Goal: Task Accomplishment & Management: Complete application form

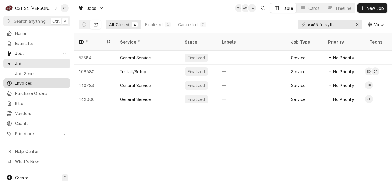
scroll to position [0, 119]
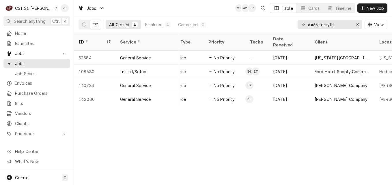
click at [55, 9] on icon "Dynamic Content Wrapper" at bounding box center [56, 8] width 2 height 3
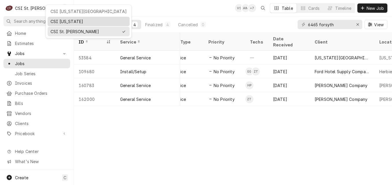
click at [56, 21] on div "CSI [US_STATE]" at bounding box center [88, 21] width 76 height 6
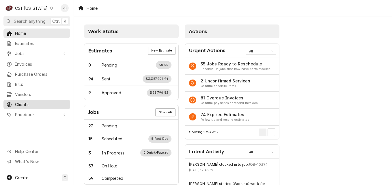
click at [23, 102] on span "Clients" at bounding box center [41, 104] width 52 height 6
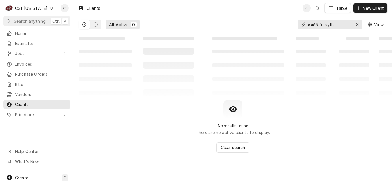
drag, startPoint x: 336, startPoint y: 24, endPoint x: 301, endPoint y: 25, distance: 34.6
click at [301, 25] on div "6465 forsyth" at bounding box center [329, 24] width 65 height 9
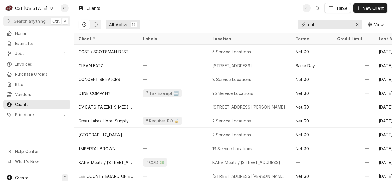
type input "eat"
click at [30, 65] on div "Invoices" at bounding box center [37, 64] width 64 height 7
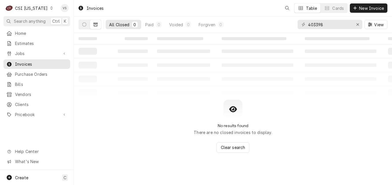
click at [45, 11] on div "C CSI Kentucky" at bounding box center [29, 8] width 52 height 12
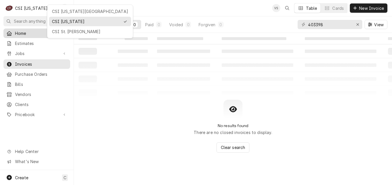
click at [45, 8] on html "C CSI Kentucky VS Search anything Ctrl K Home Estimates Jobs Jobs Job Series In…" at bounding box center [196, 92] width 392 height 185
click at [54, 30] on span "Home" at bounding box center [41, 33] width 52 height 6
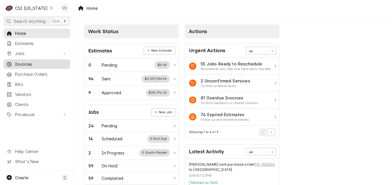
click at [23, 63] on span "Invoices" at bounding box center [41, 64] width 52 height 6
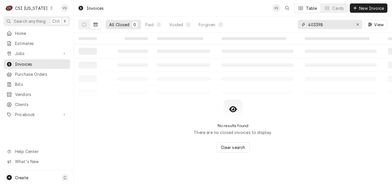
click at [300, 28] on div "403398" at bounding box center [329, 24] width 65 height 9
type input "403410"
click at [84, 27] on button "Dynamic Content Wrapper" at bounding box center [84, 24] width 11 height 9
click at [50, 8] on icon "Dynamic Content Wrapper" at bounding box center [51, 8] width 3 height 3
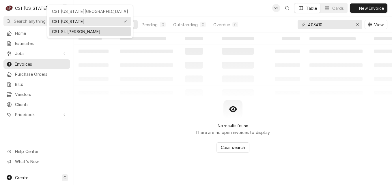
click at [61, 32] on div "CSI St. Louis" at bounding box center [90, 32] width 76 height 6
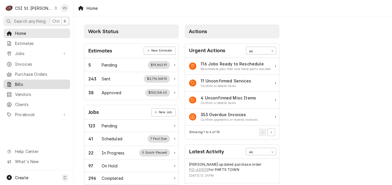
drag, startPoint x: 26, startPoint y: 63, endPoint x: 59, endPoint y: 77, distance: 36.5
click at [26, 63] on span "Invoices" at bounding box center [41, 64] width 52 height 6
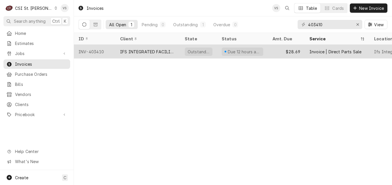
click at [114, 50] on div "INV-403410" at bounding box center [95, 52] width 42 height 14
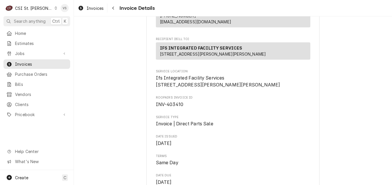
scroll to position [86, 0]
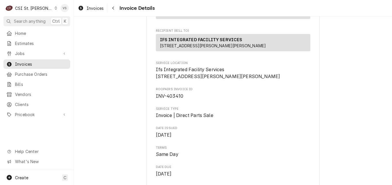
click at [54, 8] on icon "Dynamic Content Wrapper" at bounding box center [55, 8] width 3 height 3
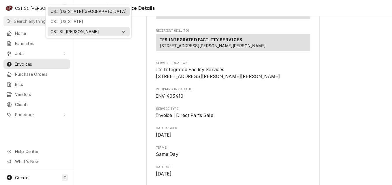
click at [59, 13] on div "CSI [US_STATE][GEOGRAPHIC_DATA]" at bounding box center [88, 11] width 76 height 6
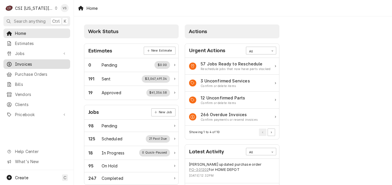
click at [24, 63] on span "Invoices" at bounding box center [41, 64] width 52 height 6
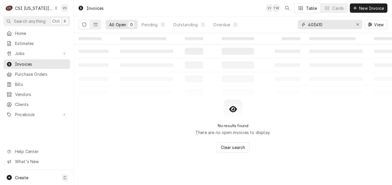
click at [287, 25] on div "All Open 0 Pending 0 Outstanding 0 Overdue 0 403410 View" at bounding box center [232, 24] width 309 height 16
type input "0"
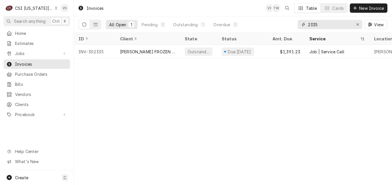
click at [309, 25] on input "2335" at bounding box center [329, 24] width 43 height 9
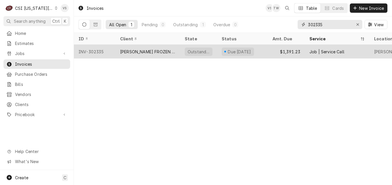
type input "302335"
click at [129, 50] on div "[PERSON_NAME] FROZEN CUSTARD MAIN" at bounding box center [147, 52] width 55 height 6
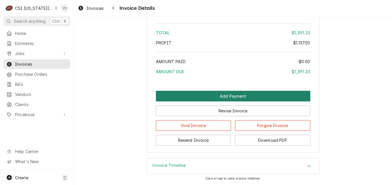
scroll to position [1208, 0]
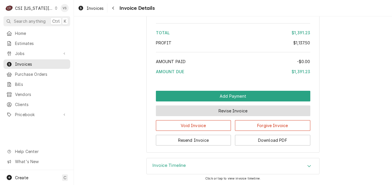
click at [225, 112] on button "Revise Invoice" at bounding box center [233, 111] width 154 height 11
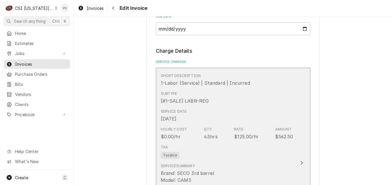
scroll to position [548, 0]
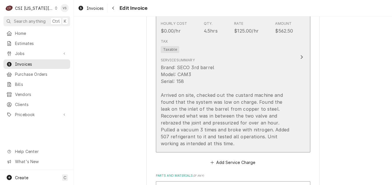
click at [300, 56] on icon "Update Line Item" at bounding box center [301, 57] width 3 height 5
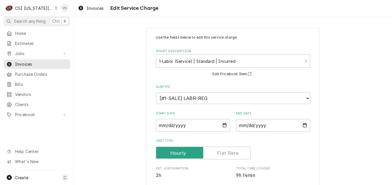
scroll to position [173, 0]
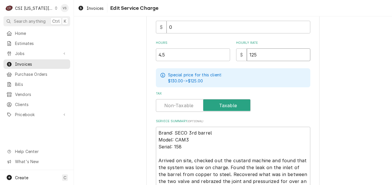
drag, startPoint x: 257, startPoint y: 54, endPoint x: 247, endPoint y: 54, distance: 10.4
click at [247, 54] on input "125" at bounding box center [278, 54] width 63 height 13
type textarea "x"
type input "0"
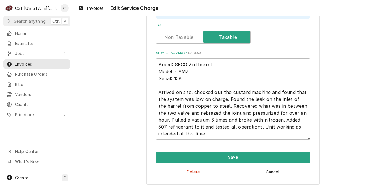
scroll to position [245, 0]
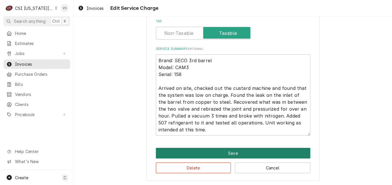
click at [215, 150] on button "Save" at bounding box center [233, 153] width 154 height 11
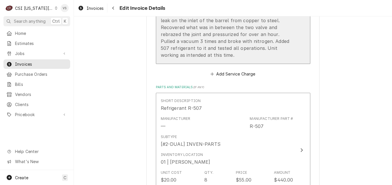
scroll to position [674, 0]
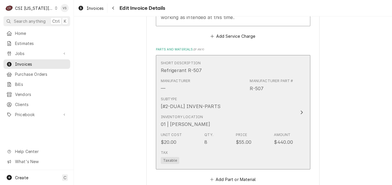
click at [232, 98] on div "Subtype [#2-DUAL] INVEN-PARTS" at bounding box center [227, 103] width 132 height 18
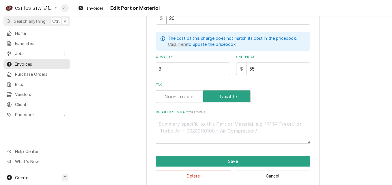
scroll to position [161, 0]
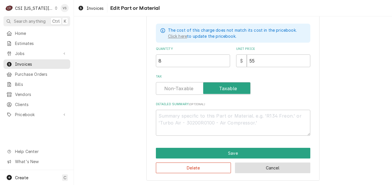
click at [247, 163] on button "Cancel" at bounding box center [272, 168] width 75 height 11
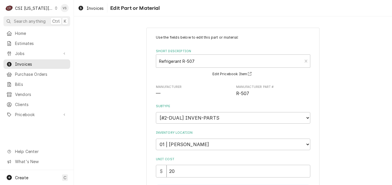
click at [253, 59] on div "Short Description" at bounding box center [229, 61] width 140 height 10
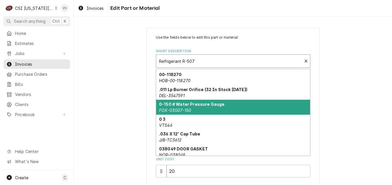
scroll to position [62, 0]
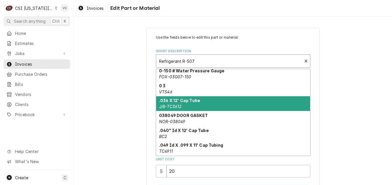
click at [102, 115] on div "Use the fields below to edit this part or material: Short Description 20 result…" at bounding box center [233, 184] width 318 height 324
click at [160, 171] on div "$ 20" at bounding box center [233, 171] width 154 height 13
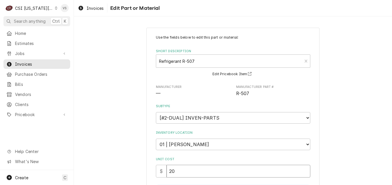
click at [166, 170] on input "20" at bounding box center [238, 171] width 144 height 13
type textarea "x"
type input "020"
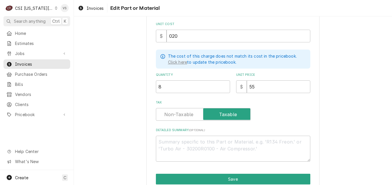
scroll to position [161, 0]
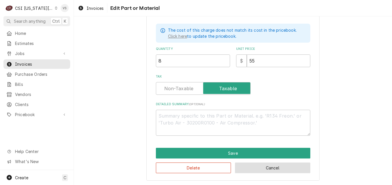
click at [262, 170] on button "Cancel" at bounding box center [272, 168] width 75 height 11
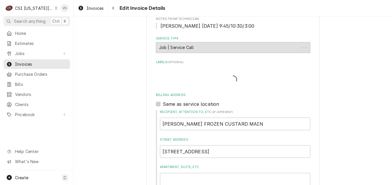
scroll to position [685, 0]
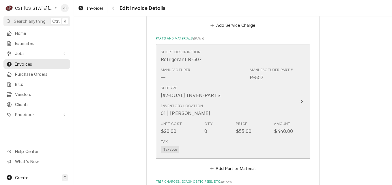
click at [273, 101] on div "Inventory Location 01 | CHARLES PENDERGRASS" at bounding box center [227, 110] width 132 height 18
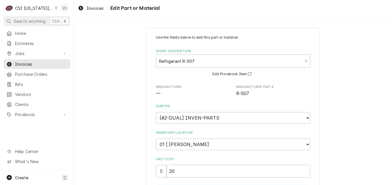
scroll to position [161, 0]
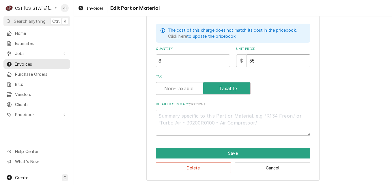
click at [248, 60] on input "55" at bounding box center [278, 60] width 63 height 13
type textarea "x"
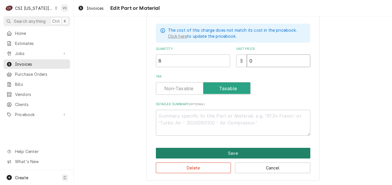
type input "0"
click at [223, 151] on button "Save" at bounding box center [233, 153] width 154 height 11
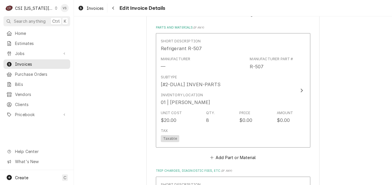
scroll to position [927, 0]
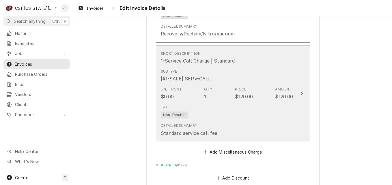
click at [232, 67] on div "Subtype [#1-SALE] SERV-CALL" at bounding box center [227, 76] width 132 height 18
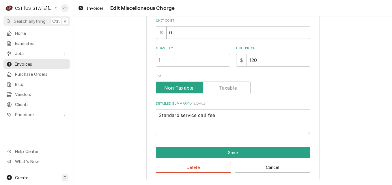
scroll to position [48, 0]
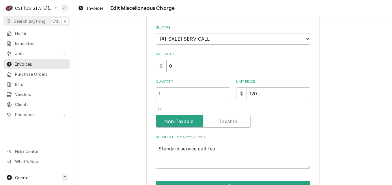
type textarea "x"
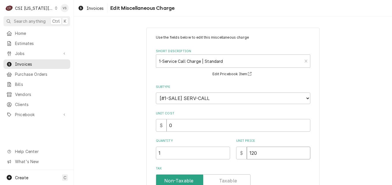
drag, startPoint x: 255, startPoint y: 152, endPoint x: 247, endPoint y: 152, distance: 8.4
click at [247, 152] on input "120" at bounding box center [278, 153] width 63 height 13
type input "0"
type textarea "x"
type input "0"
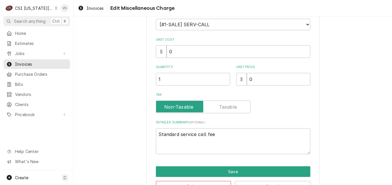
scroll to position [93, 0]
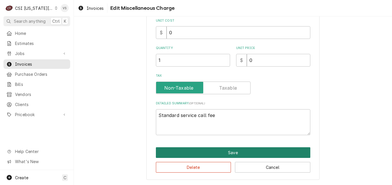
click at [215, 149] on button "Save" at bounding box center [233, 152] width 154 height 11
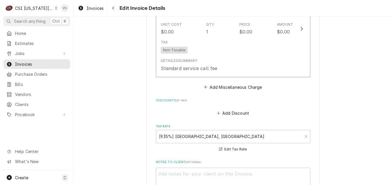
scroll to position [1107, 0]
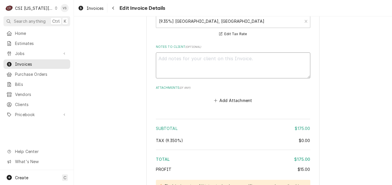
click at [159, 52] on textarea "Notes to Client ( optional )" at bounding box center [233, 65] width 154 height 26
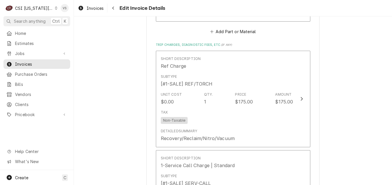
scroll to position [819, 0]
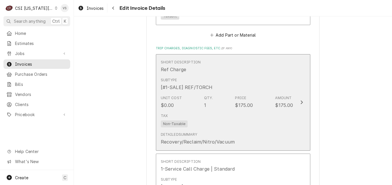
click at [278, 119] on div "Tax Non-Taxable" at bounding box center [227, 120] width 132 height 18
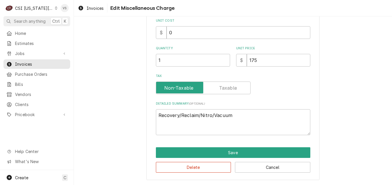
scroll to position [48, 0]
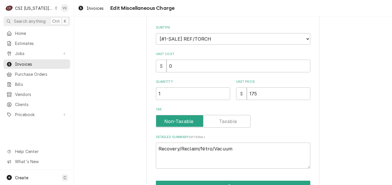
type textarea "x"
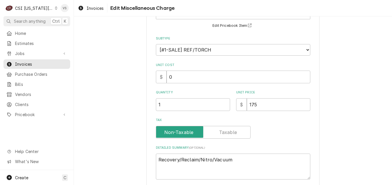
scroll to position [0, 0]
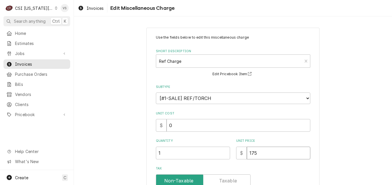
drag, startPoint x: 257, startPoint y: 154, endPoint x: 247, endPoint y: 154, distance: 9.2
click at [243, 153] on div "$ 175" at bounding box center [273, 153] width 74 height 13
type input "0"
type textarea "x"
type input "0"
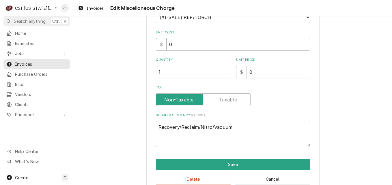
scroll to position [93, 0]
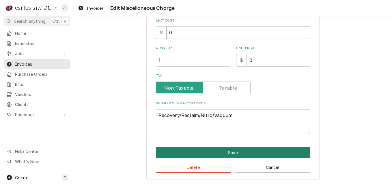
click at [196, 153] on button "Save" at bounding box center [233, 152] width 154 height 11
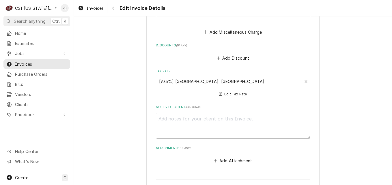
scroll to position [1049, 0]
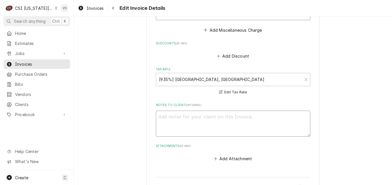
click at [166, 113] on textarea "Notes to Client ( optional )" at bounding box center [233, 124] width 154 height 26
type textarea "x"
type textarea "N"
type textarea "x"
type textarea "No"
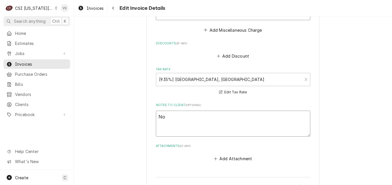
type textarea "x"
type textarea "No"
type textarea "x"
type textarea "No ch"
type textarea "x"
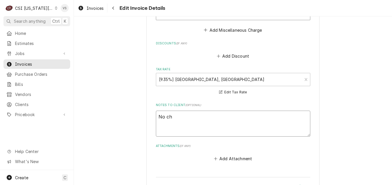
type textarea "No cha"
type textarea "x"
type textarea "No char"
type textarea "x"
type textarea "No charg"
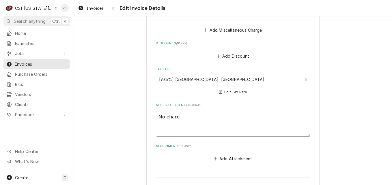
type textarea "x"
type textarea "No charge"
type textarea "x"
type textarea "No charge"
type textarea "x"
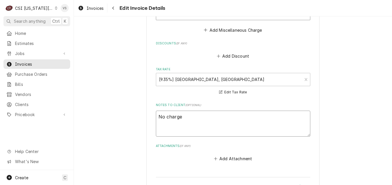
type textarea "No charge C"
type textarea "x"
type textarea "No charge CS"
type textarea "x"
type textarea "No charge CSI"
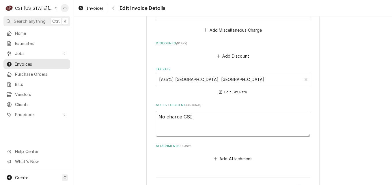
type textarea "x"
type textarea "No charge CSI"
type textarea "x"
type textarea "No charge CSI w"
type textarea "x"
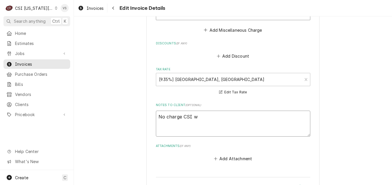
type textarea "No charge CSI wa"
type textarea "x"
type textarea "No charge CSI war"
type textarea "x"
type textarea "No charge CSI warr"
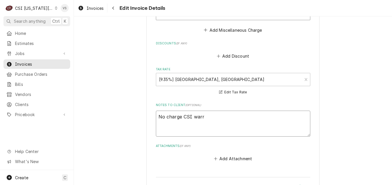
type textarea "x"
type textarea "No charge CSI warra"
type textarea "x"
type textarea "No charge CSI warran"
type textarea "x"
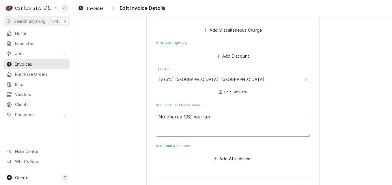
type textarea "No charge CSI warrant"
type textarea "x"
type textarea "No charge CSI warranty"
type textarea "x"
type textarea "No charge CSI warranty"
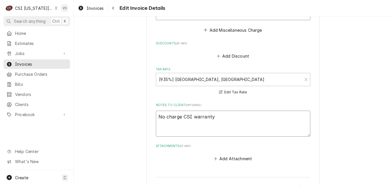
type textarea "x"
type textarea "No charge CSI warranty p"
type textarea "x"
type textarea "No charge CSI warranty pe"
type textarea "x"
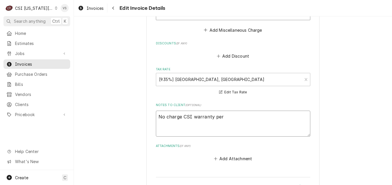
type textarea "No charge CSI warranty per"
type textarea "x"
type textarea "No charge CSI warranty per D"
type textarea "x"
type textarea "No charge CSI warranty per Dav"
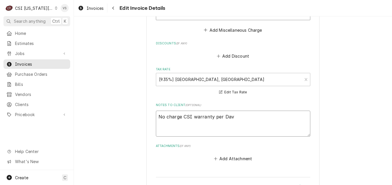
type textarea "x"
type textarea "No charge CSI warranty per Davi"
type textarea "x"
type textarea "No charge CSI warranty per David"
type textarea "x"
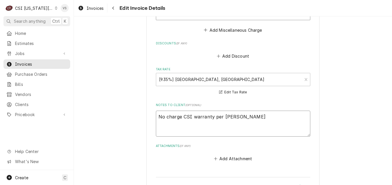
type textarea "No charge CSI warranty per David"
type textarea "x"
type textarea "No charge CSI warranty per David F"
type textarea "x"
type textarea "No charge CSI warranty per David Fa"
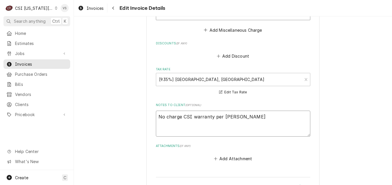
type textarea "x"
type textarea "No charge CSI warranty per David Fan"
type textarea "x"
type textarea "No charge CSI warranty per David Fann"
type textarea "x"
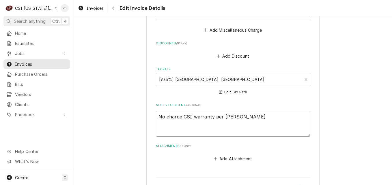
type textarea "No charge CSI warranty per David Fannn"
type textarea "x"
type textarea "No charge CSI warranty per David Fann"
type textarea "x"
type textarea "No charge CSI warranty per David Fanni"
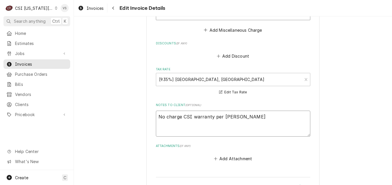
type textarea "x"
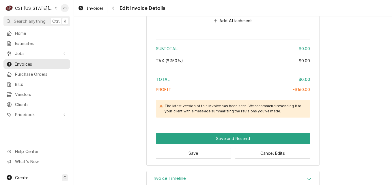
scroll to position [1193, 0]
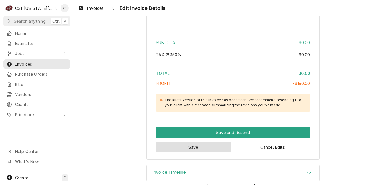
type textarea "No charge CSI warranty per David Fannin"
click at [160, 142] on button "Save" at bounding box center [193, 147] width 75 height 11
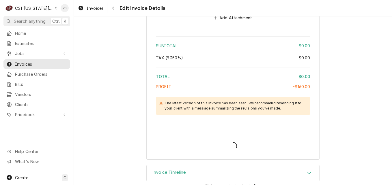
type textarea "x"
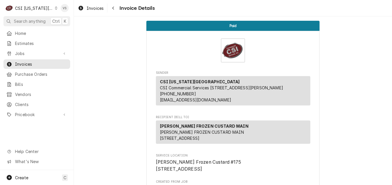
click at [55, 9] on div "Dynamic Content Wrapper" at bounding box center [56, 8] width 3 height 4
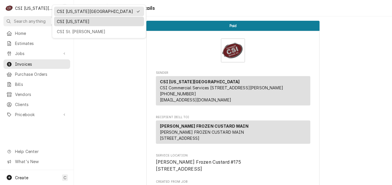
click at [67, 22] on div "CSI [US_STATE]" at bounding box center [99, 21] width 84 height 6
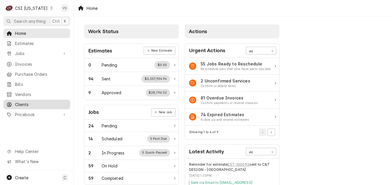
click at [35, 102] on span "Clients" at bounding box center [41, 104] width 52 height 6
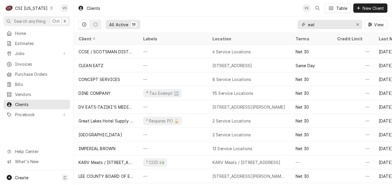
drag, startPoint x: 314, startPoint y: 24, endPoint x: 300, endPoint y: 24, distance: 14.1
click at [300, 24] on div "eat" at bounding box center [329, 24] width 65 height 9
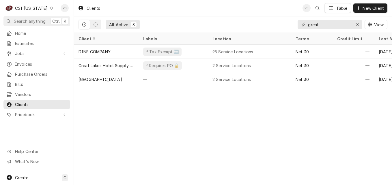
click at [50, 8] on icon "Dynamic Content Wrapper" at bounding box center [51, 8] width 3 height 3
click at [24, 63] on html "C CSI [US_STATE] VS Search anything Ctrl K Home Estimates Jobs Jobs Job Series …" at bounding box center [196, 92] width 392 height 185
drag, startPoint x: 323, startPoint y: 26, endPoint x: 288, endPoint y: 24, distance: 35.2
click at [288, 24] on div "All Active 3 great View" at bounding box center [232, 24] width 309 height 16
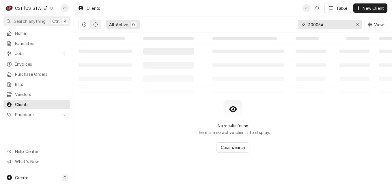
type input "300054"
click at [93, 26] on button "Dynamic Content Wrapper" at bounding box center [95, 24] width 11 height 9
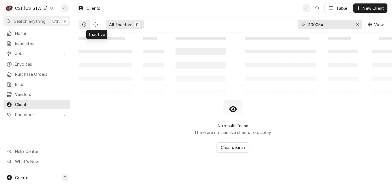
click at [86, 26] on icon "Dynamic Content Wrapper" at bounding box center [84, 24] width 4 height 4
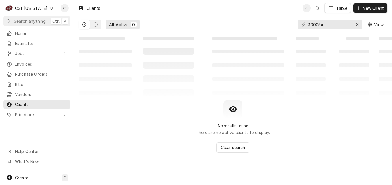
click at [50, 9] on icon "Dynamic Content Wrapper" at bounding box center [51, 8] width 3 height 3
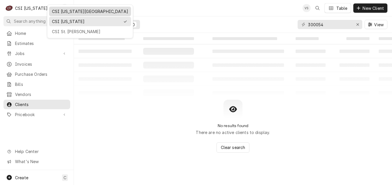
click at [64, 13] on div "CSI [US_STATE][GEOGRAPHIC_DATA]" at bounding box center [90, 11] width 76 height 6
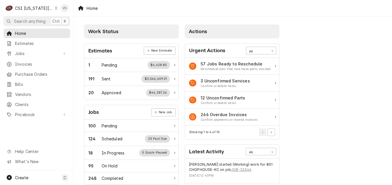
click at [24, 63] on span "Invoices" at bounding box center [41, 64] width 52 height 6
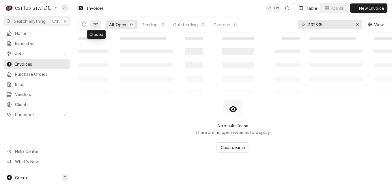
click at [96, 27] on button "Dynamic Content Wrapper" at bounding box center [95, 24] width 11 height 9
click at [96, 25] on icon "Dynamic Content Wrapper" at bounding box center [95, 24] width 4 height 4
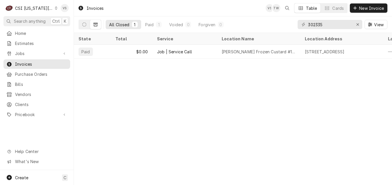
click at [94, 26] on icon "Dynamic Content Wrapper" at bounding box center [95, 24] width 4 height 3
drag, startPoint x: 327, startPoint y: 23, endPoint x: 299, endPoint y: 24, distance: 27.7
click at [300, 24] on div "302335" at bounding box center [329, 24] width 65 height 9
type input "3"
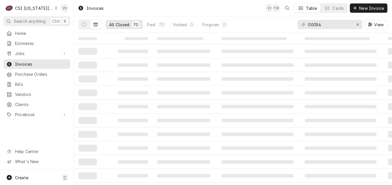
click at [307, 24] on div "00054" at bounding box center [329, 24] width 65 height 9
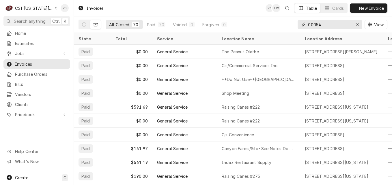
click at [308, 24] on input "00054" at bounding box center [329, 24] width 43 height 9
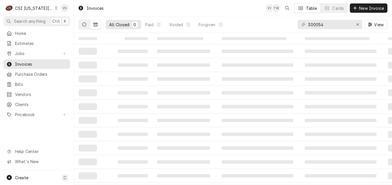
click at [85, 25] on icon "Dynamic Content Wrapper" at bounding box center [84, 24] width 4 height 4
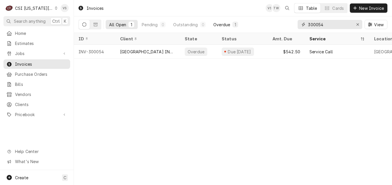
drag, startPoint x: 329, startPoint y: 24, endPoint x: 225, endPoint y: 23, distance: 103.8
click at [225, 23] on div "All Open 1 Pending 0 Outstanding 0 Overdue 1 300054 View" at bounding box center [232, 24] width 309 height 16
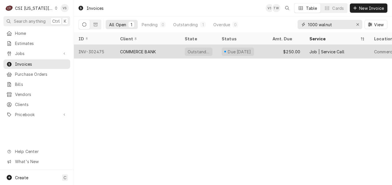
type input "1000 walnut"
click at [139, 49] on div "COMMERCE BANK" at bounding box center [138, 52] width 36 height 6
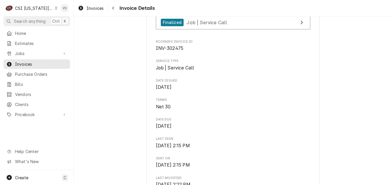
scroll to position [173, 0]
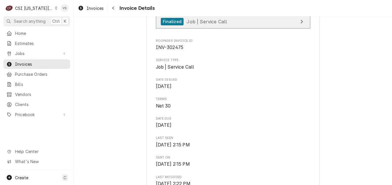
click at [219, 26] on div "Finalized Job | Service Call" at bounding box center [194, 22] width 66 height 8
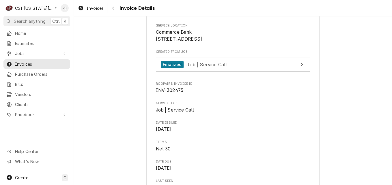
scroll to position [144, 0]
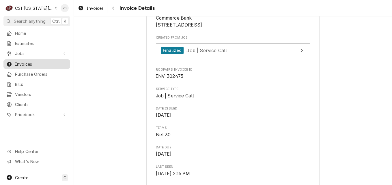
click at [29, 64] on span "Invoices" at bounding box center [41, 64] width 52 height 6
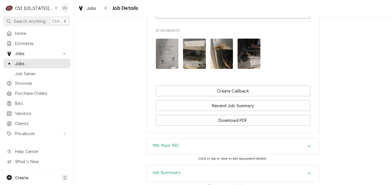
scroll to position [519, 0]
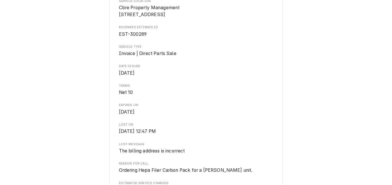
scroll to position [144, 0]
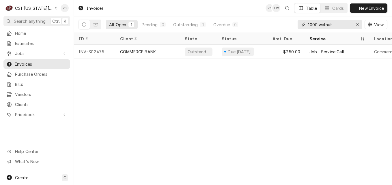
click at [339, 24] on input "1000 walnut" at bounding box center [329, 24] width 43 height 9
click at [342, 23] on input "1000 walnut" at bounding box center [329, 24] width 43 height 9
click at [282, 26] on div "All Open 1 Pending 0 Outstanding 1 Overdue 0 1000 walnut View" at bounding box center [232, 24] width 309 height 16
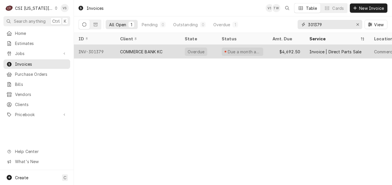
type input "301379"
click at [142, 52] on div "COMMERCE BANK KC" at bounding box center [141, 52] width 43 height 6
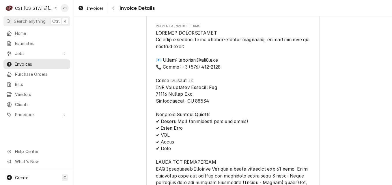
scroll to position [605, 0]
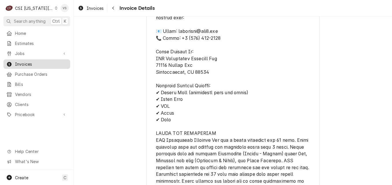
click at [32, 62] on span "Invoices" at bounding box center [41, 64] width 52 height 6
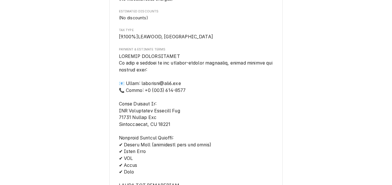
scroll to position [432, 0]
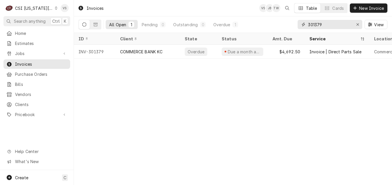
drag, startPoint x: 325, startPoint y: 23, endPoint x: 329, endPoint y: 23, distance: 4.0
click at [298, 25] on div "301379" at bounding box center [329, 24] width 65 height 9
click at [16, 101] on span "Clients" at bounding box center [41, 104] width 52 height 6
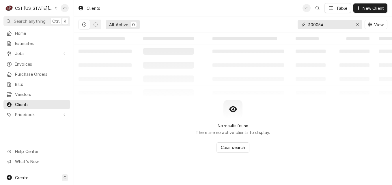
drag, startPoint x: 326, startPoint y: 24, endPoint x: 290, endPoint y: 27, distance: 35.6
click at [290, 27] on div "All Active 0 300054 View" at bounding box center [232, 24] width 309 height 16
type input "c"
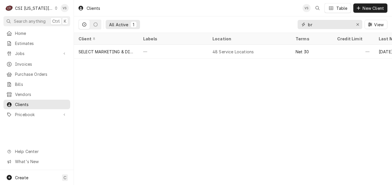
type input "b"
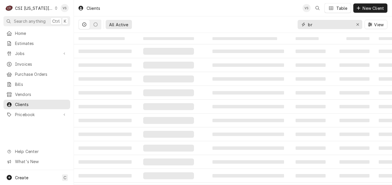
type input "b"
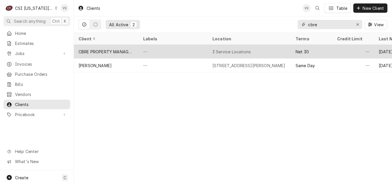
type input "cbre"
click at [129, 52] on div "CBRE PROPERTY MANAGEMENT" at bounding box center [105, 52] width 55 height 6
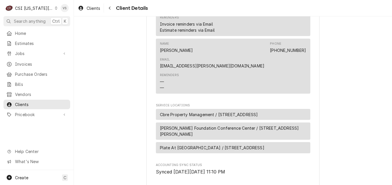
scroll to position [346, 0]
click at [25, 102] on span "Clients" at bounding box center [41, 104] width 52 height 6
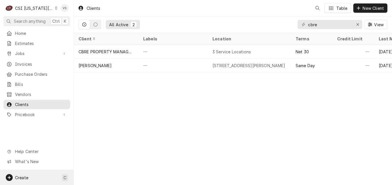
click at [25, 177] on span "Create" at bounding box center [21, 177] width 13 height 5
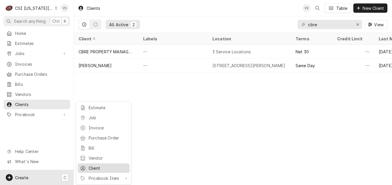
click at [98, 167] on div "Client" at bounding box center [108, 168] width 39 height 6
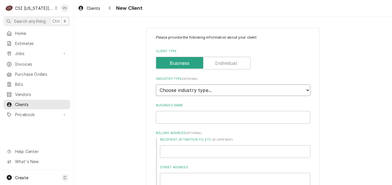
click at [306, 91] on select "Choose industry type... Residential Commercial Industrial Government" at bounding box center [233, 90] width 154 height 12
select select "2"
click at [156, 84] on select "Choose industry type... Residential Commercial Industrial Government" at bounding box center [233, 90] width 154 height 12
click at [162, 120] on input "Business Name" at bounding box center [233, 117] width 154 height 13
type textarea "x"
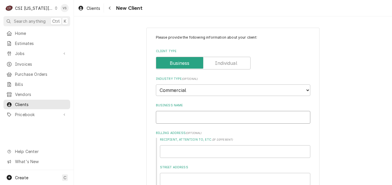
type input "C"
type textarea "x"
type input "CB"
type textarea "x"
type input "CBR"
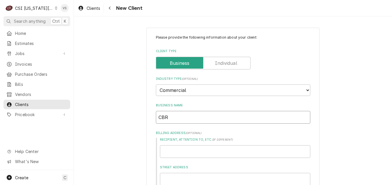
type textarea "x"
type input "CBRE"
type textarea "x"
type input "CBRE"
type textarea "x"
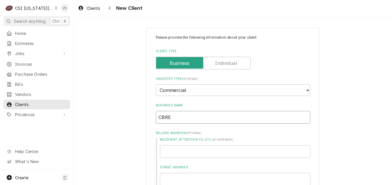
type input "CBRE K"
type textarea "x"
type input "CBRE Ka"
type textarea "x"
type input "CBRE Kan"
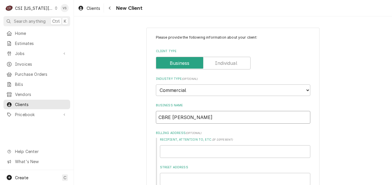
type textarea "x"
type input "CBRE Kans"
type textarea "x"
type input "CBRE Kansa"
type textarea "x"
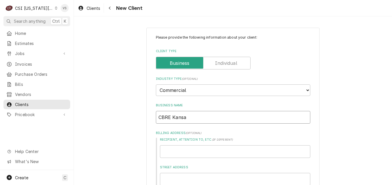
type input "CBRE Kansas"
type textarea "x"
type input "CBRE Kansas"
type textarea "x"
type input "CBRE Kansas C"
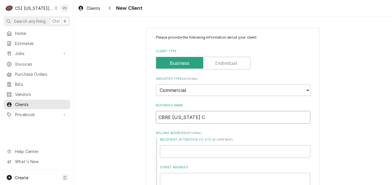
type textarea "x"
type input "CBRE Kansas Ct"
type textarea "x"
type input "CBRE Kansas C"
type textarea "x"
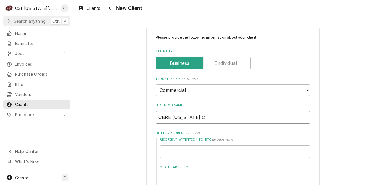
type input "CBRE Kansas Ci"
type textarea "x"
type input "CBRE Kansas Cit"
type textarea "x"
type input "CBRE Kansas City"
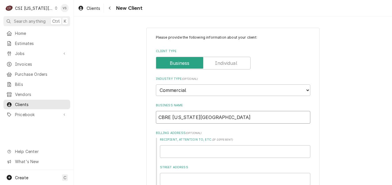
type textarea "x"
type input "CBRE Kansas City"
type textarea "x"
type input "CBRE Kansas City C"
type textarea "x"
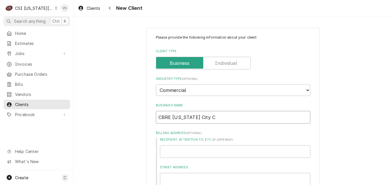
type input "CBRE Kansas City C."
type textarea "x"
type input "CBRE Kansas City C.O"
type textarea "x"
type input "CBRE Kansas City C.O."
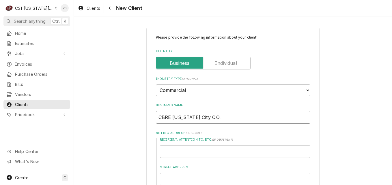
type textarea "x"
type input "CBRE Kansas City C.O."
type textarea "x"
type input "CBRE Kansas City C.O. C"
type textarea "x"
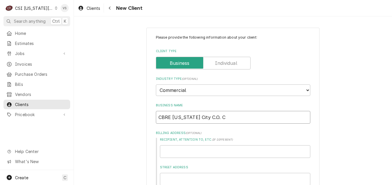
type input "CBRE Kansas City C.O. Co"
type textarea "x"
type input "CBRE Kansas City C.O. Com"
type textarea "x"
type input "CBRE Kansas City C.O. Comm"
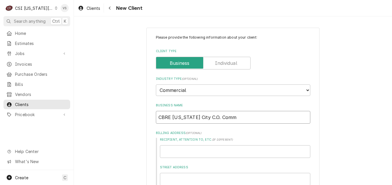
type textarea "x"
type input "CBRE Kansas City C.O. Comme"
type textarea "x"
type input "CBRE Kansas City C.O. Commer"
type textarea "x"
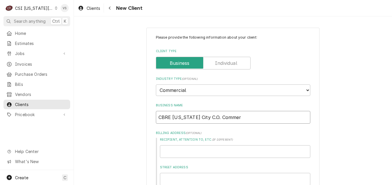
type input "CBRE Kansas City C.O. Commerc"
type textarea "x"
type input "CBRE Kansas City C.O. Commerce"
type textarea "x"
type input "CBRE Kansas City C.O. Commerce"
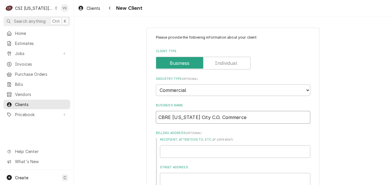
type textarea "x"
type input "CBRE Kansas City C.O. Commerce B"
type textarea "x"
type input "CBRE Kansas City C.O. Commerce Ba"
type textarea "x"
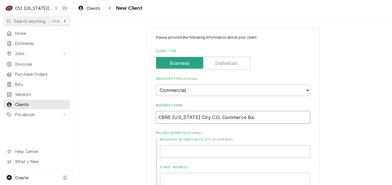
type input "CBRE Kansas City C.O. Commerce Ban"
type textarea "x"
type input "CBRE [US_STATE] City C.O. Commerce Bank"
type textarea "x"
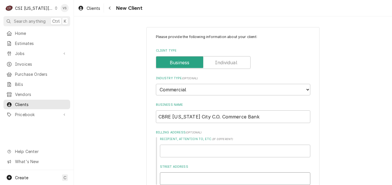
type input "1"
type textarea "x"
type input "10"
type textarea "x"
type input "100"
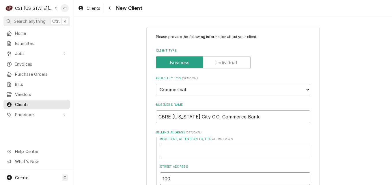
type textarea "x"
type input "1000"
type textarea "x"
type input "1000"
type textarea "x"
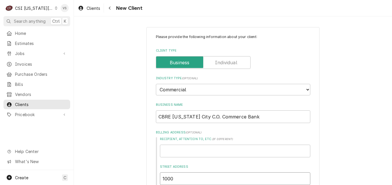
type input "1000 W"
type textarea "x"
type input "1000 Wa"
type textarea "x"
type input "1000 Wal"
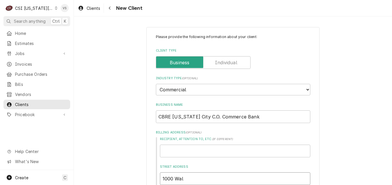
type textarea "x"
type input "1000 Waln"
type textarea "x"
type input "1000 Walnu"
type textarea "x"
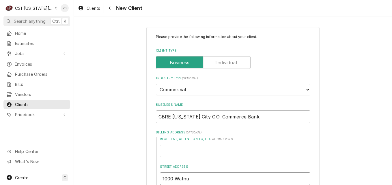
type input "1000 Walnut"
type textarea "x"
type input "1000 Walnut"
type textarea "x"
type input "1000 Walnut S"
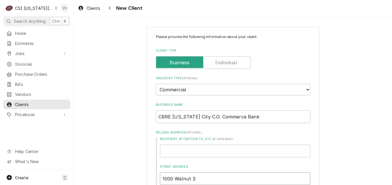
type textarea "x"
type input "1000 Walnut St"
type textarea "x"
type input "1000 Walnut Ste"
type textarea "x"
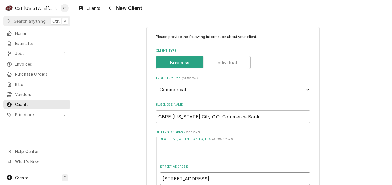
type input "1000 Walnut Ster"
type textarea "x"
type input "1000 Walnut Stere"
type textarea "x"
type input "1000 Walnut Ster"
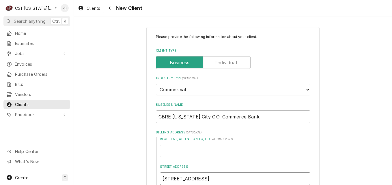
type textarea "x"
type input "1000 Walnut Ste"
type textarea "x"
type input "1000 Walnut St"
type textarea "x"
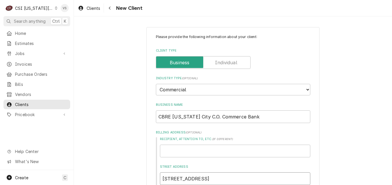
type input "1000 Walnut Str"
type textarea "x"
type input "1000 Walnut Stre"
type textarea "x"
type input "1000 Walnut Stree"
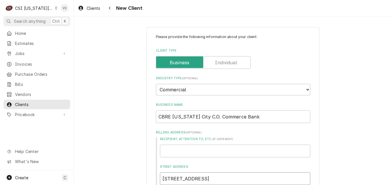
type textarea "x"
type input "1000 Walnut Street"
type textarea "x"
type input "1000 Walnut Street,"
type textarea "x"
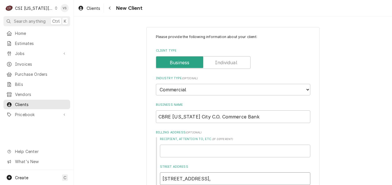
type input "1000 Walnut Street"
type textarea "x"
type input "1000 Walnut Street,"
type textarea "x"
type input "1000 Walnut Street,"
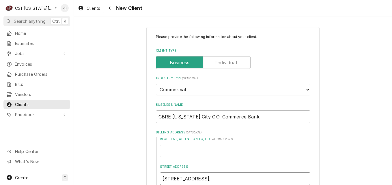
type textarea "x"
type input "1000 Walnut Street, S"
type textarea "x"
type input "1000 Walnut Street, Su"
type textarea "x"
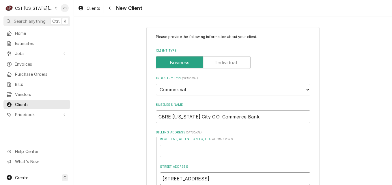
type input "1000 Walnut Street, Sui"
type textarea "x"
type input "1000 Walnut Street, Su"
type textarea "x"
type input "1000 Walnut Street, S"
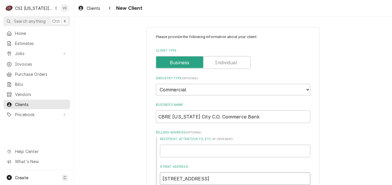
type textarea "x"
type input "1000 Walnut Street, ST"
type textarea "x"
type input "1000 Walnut Street, STE"
type textarea "x"
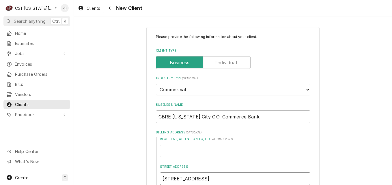
type input "1000 Walnut Street, ST"
type textarea "x"
type input "1000 Walnut Street, S"
type textarea "x"
type input "1000 Walnut Street, ST"
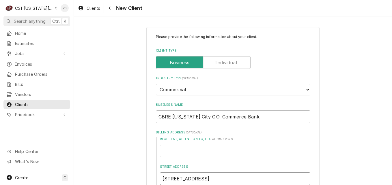
type textarea "x"
type input "1000 Walnut Street, STE"
type textarea "x"
type input "1000 Walnut Street, STE"
type textarea "x"
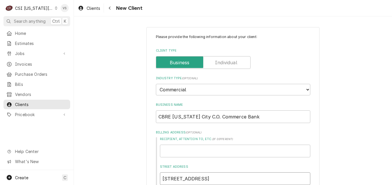
type input "1000 Walnut Street, STE 5"
type textarea "x"
type input "1000 Walnut Street, STE 55"
type textarea "x"
type input "1000 Walnut Street, STE 550"
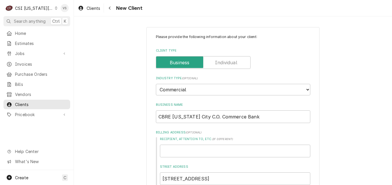
scroll to position [92, 0]
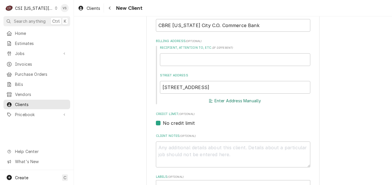
click at [215, 101] on button "Enter Address Manually" at bounding box center [235, 101] width 54 height 8
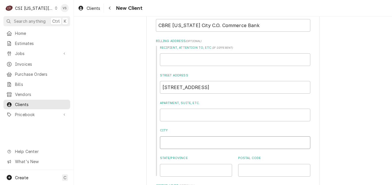
click at [171, 145] on input "City" at bounding box center [235, 142] width 150 height 13
type textarea "x"
type input "K"
type textarea "x"
type input "Ka"
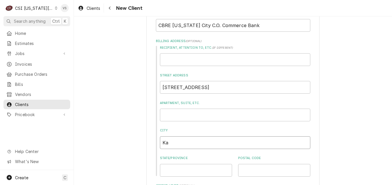
type textarea "x"
type input "Kan"
type textarea "x"
type input "Kans"
type textarea "x"
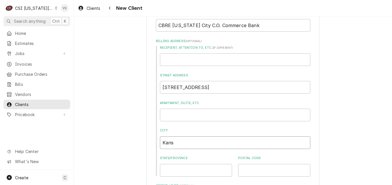
type input "Kansa"
type textarea "x"
type input "Kansas"
type textarea "x"
type input "Kansas"
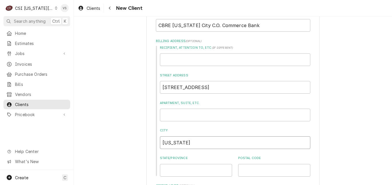
type textarea "x"
type input "Kansas C"
type textarea "x"
type input "Kansas Ci"
type textarea "x"
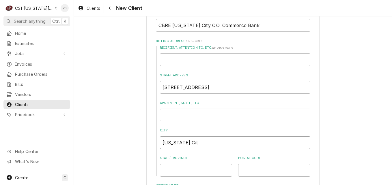
type input "Kansas City"
type textarea "x"
type input "Kansas City"
type textarea "x"
type input "M"
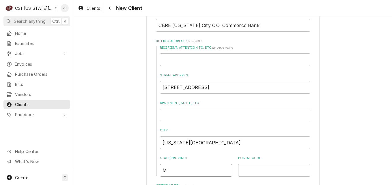
type textarea "x"
type input "MO"
type textarea "x"
type input "6"
type textarea "x"
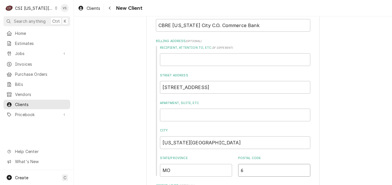
type input "64"
type textarea "x"
type input "641"
type textarea "x"
type input "6410"
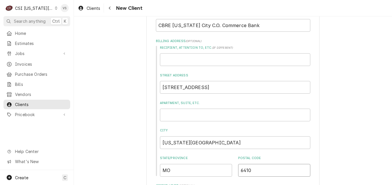
type textarea "x"
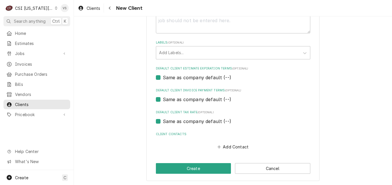
scroll to position [299, 0]
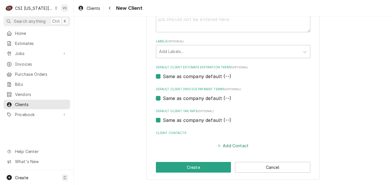
type input "64106"
click at [223, 146] on button "Add Contact" at bounding box center [232, 146] width 33 height 8
type textarea "x"
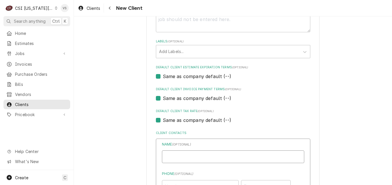
click at [173, 155] on input "Business Name" at bounding box center [233, 157] width 142 height 13
type input "j"
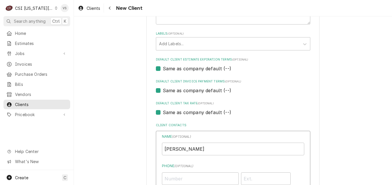
scroll to position [414, 0]
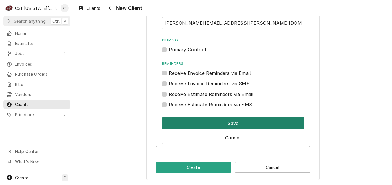
click at [198, 125] on button "Save" at bounding box center [233, 123] width 142 height 12
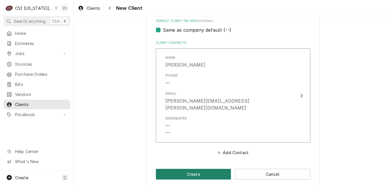
click at [189, 169] on button "Create" at bounding box center [193, 174] width 75 height 11
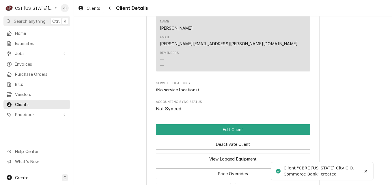
scroll to position [244, 0]
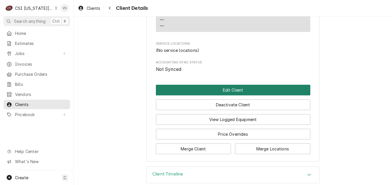
click at [203, 85] on button "Edit Client" at bounding box center [233, 90] width 154 height 11
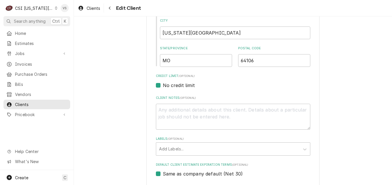
scroll to position [428, 0]
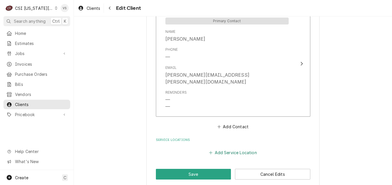
click at [236, 149] on button "Add Service Location" at bounding box center [233, 153] width 50 height 8
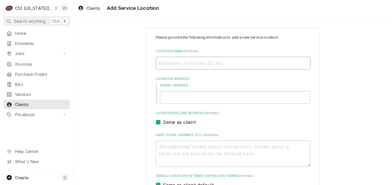
click at [167, 66] on input "Location Name ( optional )" at bounding box center [233, 63] width 154 height 13
type textarea "x"
type input "C"
type textarea "x"
type input "CB"
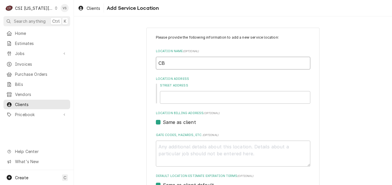
type textarea "x"
type input "CBR"
type textarea "x"
type input "CBRE"
type textarea "x"
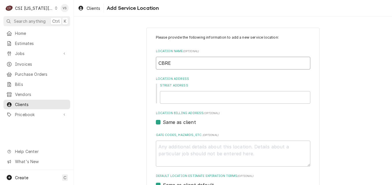
type input "CBRE"
type textarea "x"
type input "CBRE K"
type textarea "x"
type input "CBRE Ka"
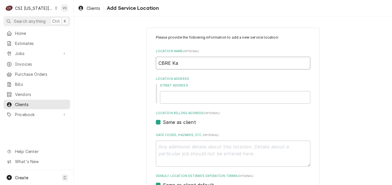
type textarea "x"
type input "CBRE Kan"
type textarea "x"
type input "CBRE Kans"
type textarea "x"
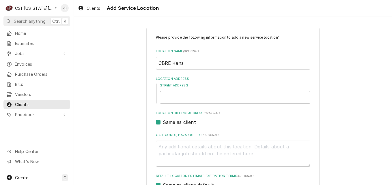
type input "CBRE Kansa"
type textarea "x"
type input "CBRE Kansas"
type textarea "x"
type input "CBRE Kansas"
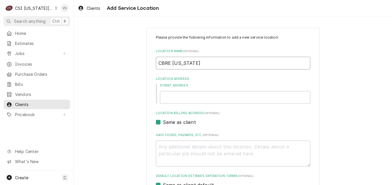
type textarea "x"
type input "CBRE Kansas C"
type textarea "x"
type input "CBRE Kansas Ci"
type textarea "x"
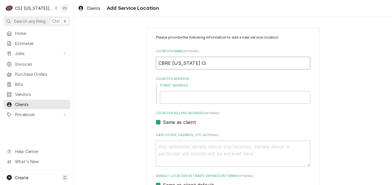
type input "CBRE Kansas Cit"
type textarea "x"
type input "CBRE Kansas City"
type textarea "x"
type input "CBRE Kansas City"
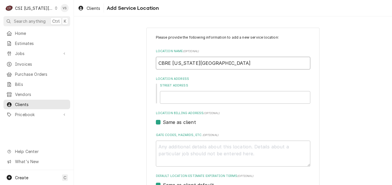
type textarea "x"
type input "CBRE Kansas City C"
type textarea "x"
type input "CBRE Kansas City C."
type textarea "x"
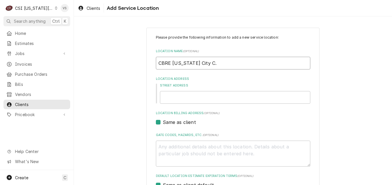
type input "CBRE Kansas City C.O"
type textarea "x"
type input "CBRE Kansas City C.O."
type textarea "x"
type input "CBRE Kansas City C.O."
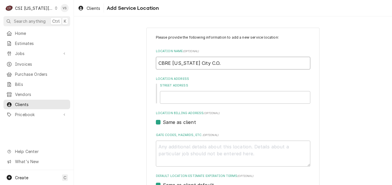
type textarea "x"
type input "CBRE Kansas City C.O. C"
type textarea "x"
type input "CBRE Kansas City C.O. Co"
type textarea "x"
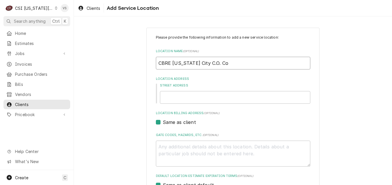
type input "CBRE Kansas City C.O. Com"
type textarea "x"
type input "CBRE Kansas City C.O. Comm"
type textarea "x"
type input "CBRE Kansas City C.O. Comme"
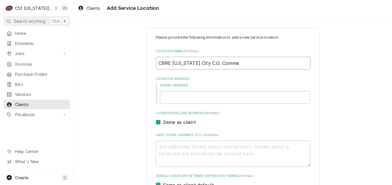
type textarea "x"
type input "CBRE Kansas City C.O. Commer"
type textarea "x"
type input "CBRE Kansas City C.O. Commerc"
type textarea "x"
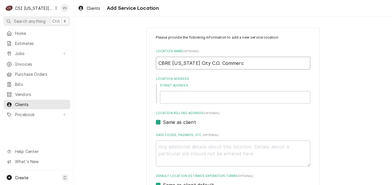
type input "CBRE Kansas City C.O. Commerci"
type textarea "x"
type input "CBRE Kansas City C.O. Commerc"
type textarea "x"
type input "CBRE Kansas City C.O. Commerce"
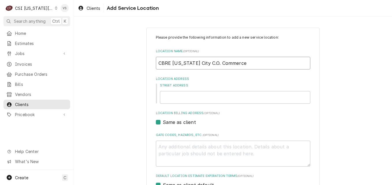
type textarea "x"
type input "CBRE Kansas City C.O. Commerce"
type textarea "x"
type input "CBRE Kansas City C.O. Commerce B"
type textarea "x"
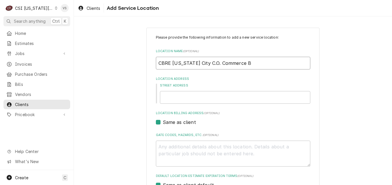
type input "CBRE Kansas City C.O. Commerce Ba"
type textarea "x"
type input "CBRE Kansas City C.O. Commerce Ban"
type textarea "x"
type input "CBRE [US_STATE] City C.O. Commerce Bank"
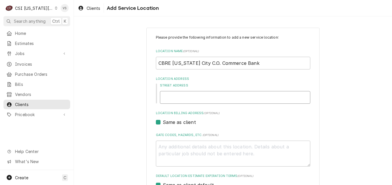
type textarea "x"
type input "1"
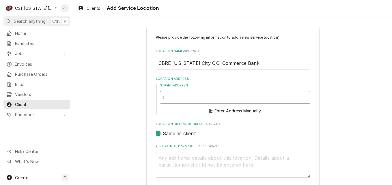
type textarea "x"
type input "10"
type textarea "x"
type input "100"
type textarea "x"
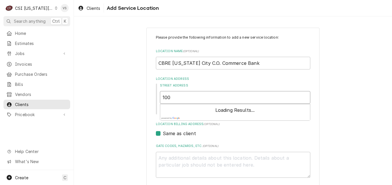
type input "1000"
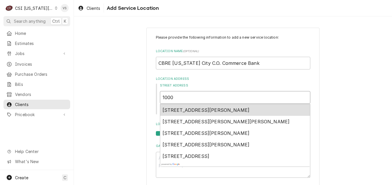
type textarea "x"
type input "1000"
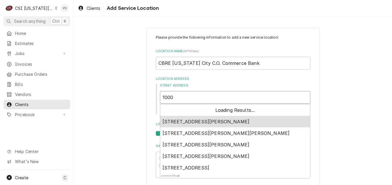
type textarea "x"
type input "1000 W"
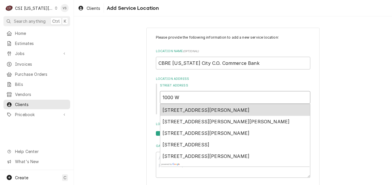
type textarea "x"
type input "1000 Wa"
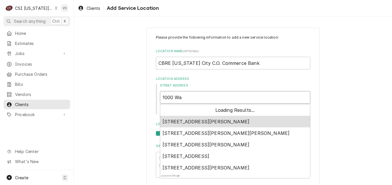
type textarea "x"
type input "1000 Wal"
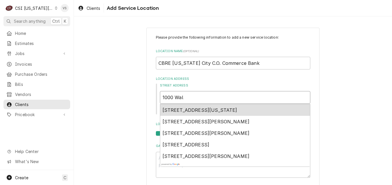
type textarea "x"
type input "1000 Waln"
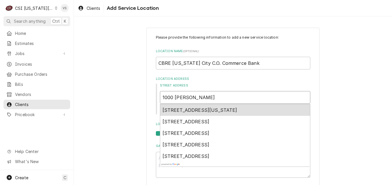
type textarea "x"
type input "1000 Walnu"
type textarea "x"
type input "1000 Walnut"
type textarea "x"
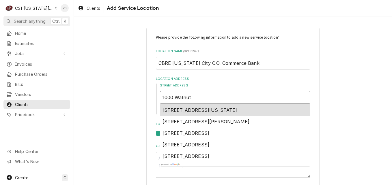
type input "1000 Walnut"
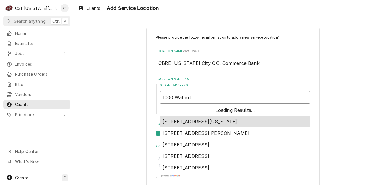
type textarea "x"
type input "1000 Walnut S"
type textarea "x"
type input "1000 Walnut St"
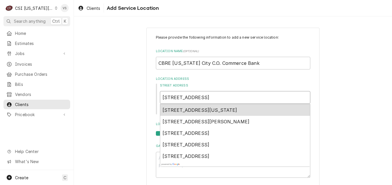
type textarea "x"
type input "1000 Walnut Str"
type textarea "x"
type input "1000 Walnut Stre"
type textarea "x"
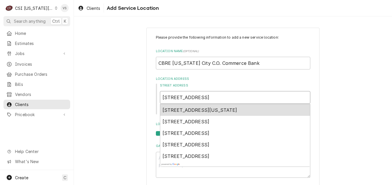
type input "1000 Walnut Stree"
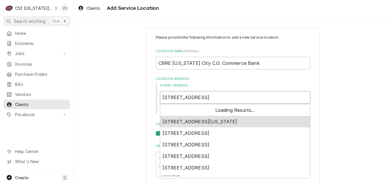
type textarea "x"
type input "1000 Walnut Street"
type textarea "x"
type input "1000 Walnut Street"
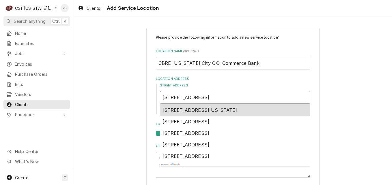
type textarea "x"
type input "1000 Walnut Street S"
type textarea "x"
type input "1000 Walnut Street ST"
type textarea "x"
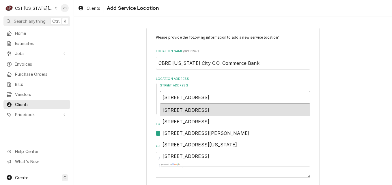
type input "1000 Walnut Street STE"
type textarea "x"
type input "1000 Walnut Street STE5"
type textarea "x"
type input "1000 Walnut Street STE55"
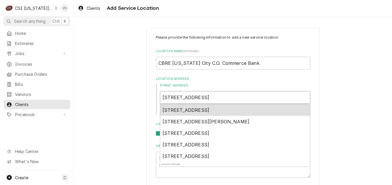
type textarea "x"
type input "1000 Walnut Street STE550"
type textarea "x"
type input "1000 Walnut Street STE55"
type textarea "x"
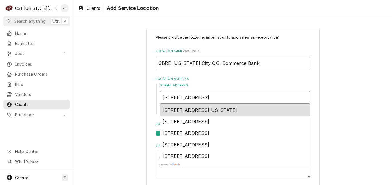
type input "1000 Walnut Street STE5"
type textarea "x"
type input "1000 Walnut Street STE"
type textarea "x"
type input "1000 Walnut Street STE"
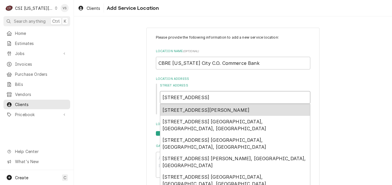
type textarea "x"
type input "1000 Walnut Street STE 5"
type textarea "x"
type input "1000 Walnut Street STE 55"
type textarea "x"
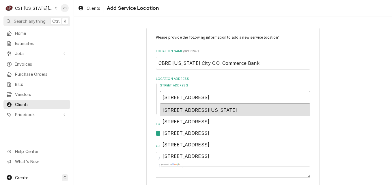
type input "1000 Walnut Street STE 550"
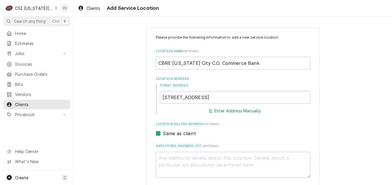
click at [228, 111] on button "Enter Address Manually" at bounding box center [235, 111] width 54 height 8
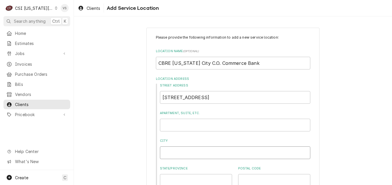
click at [162, 151] on input "City" at bounding box center [235, 152] width 150 height 13
type textarea "x"
type input "K"
type textarea "x"
type input "Ka"
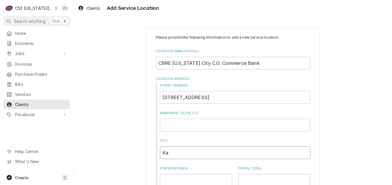
type textarea "x"
type input "Kan"
type textarea "x"
type input "Kans"
type textarea "x"
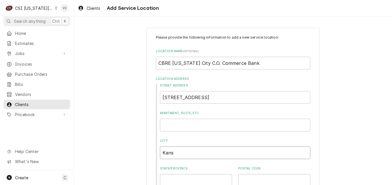
type input "Kansa"
type textarea "x"
type input "Kansas City"
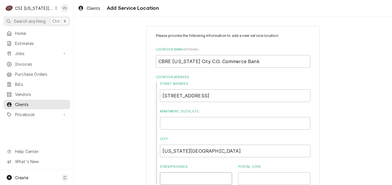
type textarea "x"
type input "M"
type textarea "x"
type input "MO"
type textarea "x"
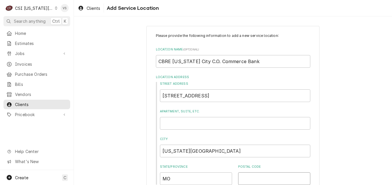
type input "6"
type textarea "x"
type input "64"
type textarea "x"
type input "641"
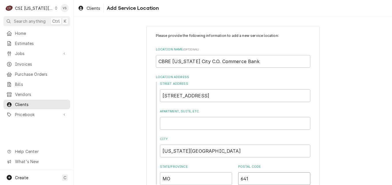
type textarea "x"
type input "6410"
type textarea "x"
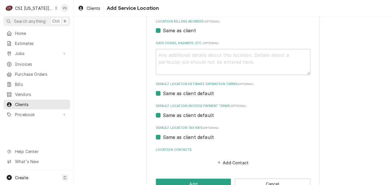
scroll to position [191, 0]
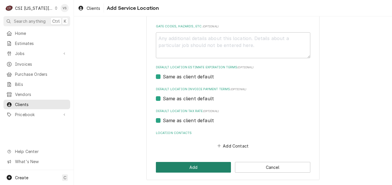
type input "64106"
click at [191, 168] on button "Add" at bounding box center [193, 167] width 75 height 11
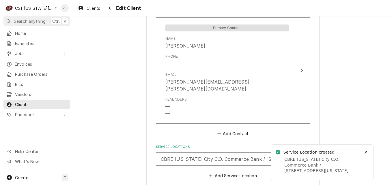
scroll to position [444, 0]
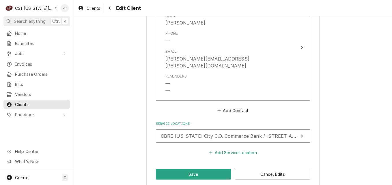
click at [220, 149] on button "Add Service Location" at bounding box center [233, 153] width 50 height 8
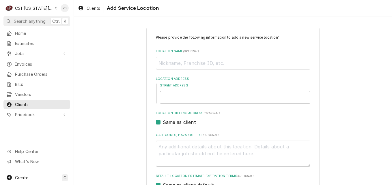
click at [215, 146] on textarea "Gate Codes, Hazards, etc. ( optional )" at bounding box center [233, 154] width 154 height 26
click at [165, 65] on input "Location Name ( optional )" at bounding box center [233, 63] width 154 height 13
type textarea "x"
type input "C"
type textarea "x"
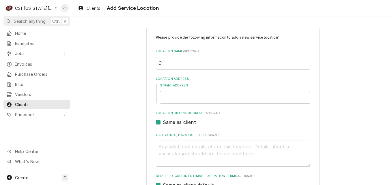
type input "Co"
type textarea "x"
type input "Com"
type textarea "x"
type input "Comm"
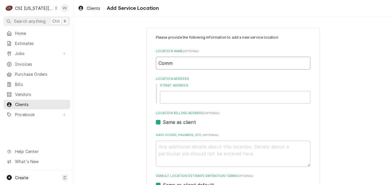
type textarea "x"
type input "Comme"
type textarea "x"
type input "Commer"
type textarea "x"
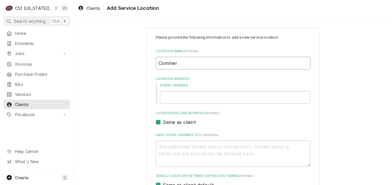
type input "Commerc"
type textarea "x"
type input "Commerce"
type textarea "x"
type input "Commerce"
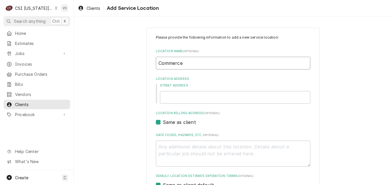
type textarea "x"
type input "Commerce B"
type textarea "x"
type input "Commerce Ba"
type textarea "x"
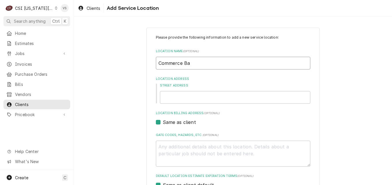
type input "Commerce Ban"
type textarea "x"
type input "Commerce Bank"
click at [219, 65] on input "Commerce Bank" at bounding box center [233, 63] width 154 height 13
type textarea "x"
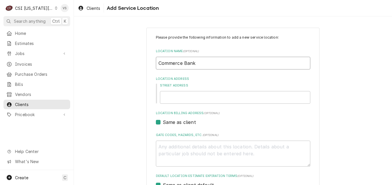
type input "Commerce Bank-"
type textarea "x"
type input "Commerce Bank"
type textarea "x"
type input "8"
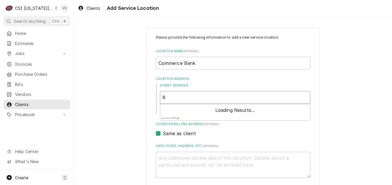
type textarea "x"
type input "81"
type textarea "x"
click at [226, 112] on button "Enter Address Manually" at bounding box center [235, 111] width 54 height 8
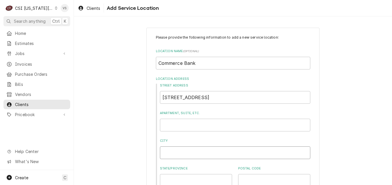
click at [174, 150] on input "City" at bounding box center [235, 152] width 150 height 13
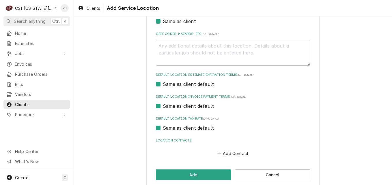
scroll to position [191, 0]
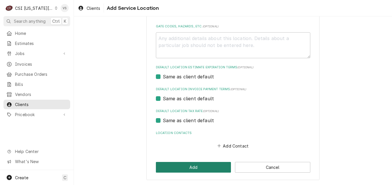
click at [187, 166] on button "Add" at bounding box center [193, 167] width 75 height 11
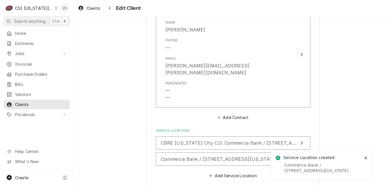
scroll to position [460, 0]
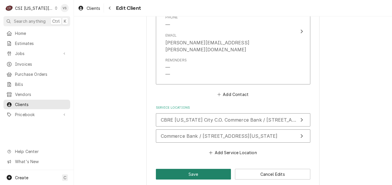
click at [160, 169] on button "Save" at bounding box center [193, 174] width 75 height 11
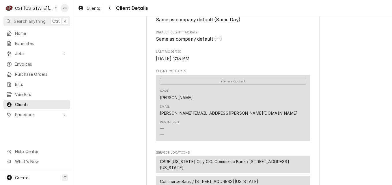
scroll to position [202, 0]
